Goal: Task Accomplishment & Management: Manage account settings

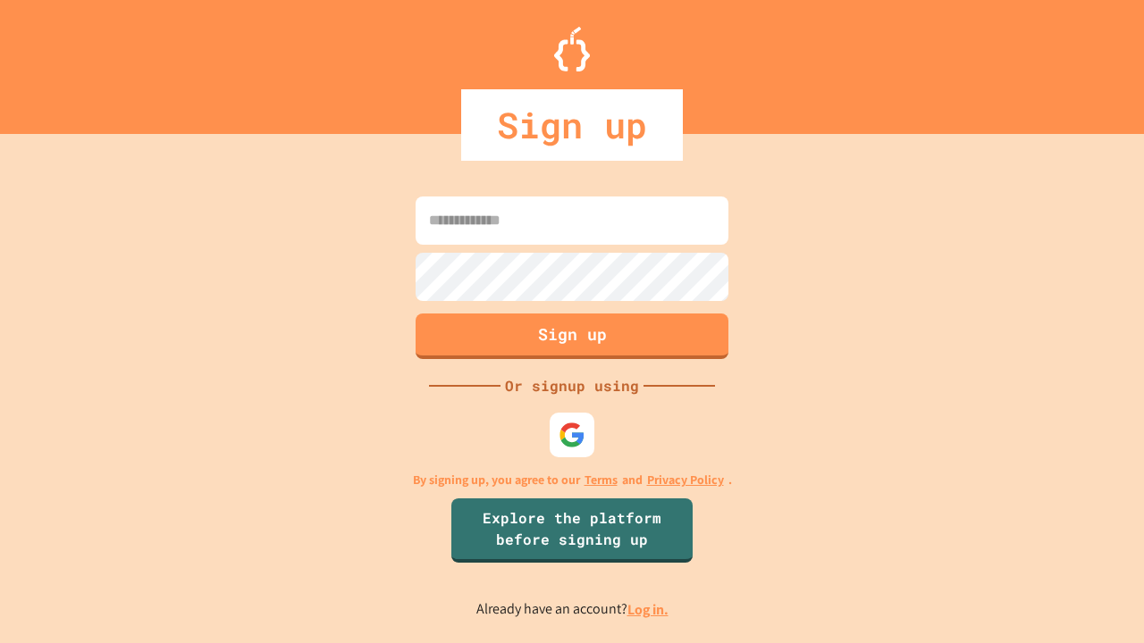
click at [649, 609] on link "Log in." at bounding box center [647, 610] width 41 height 19
